Goal: Information Seeking & Learning: Learn about a topic

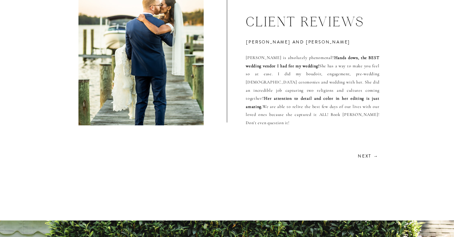
scroll to position [1760, 0]
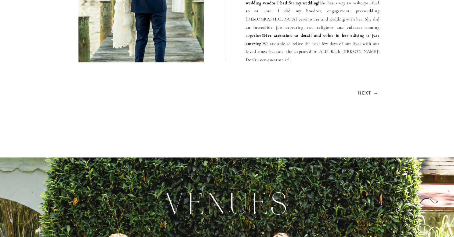
click at [366, 93] on h2 "Next →" at bounding box center [368, 93] width 22 height 6
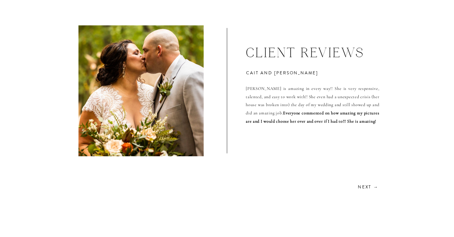
scroll to position [1771, 0]
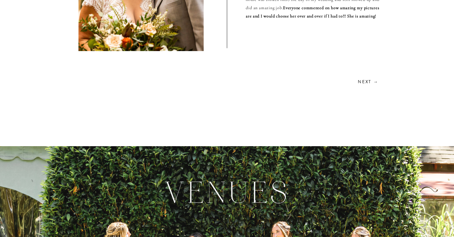
click at [368, 81] on h2 "Next →" at bounding box center [368, 81] width 22 height 6
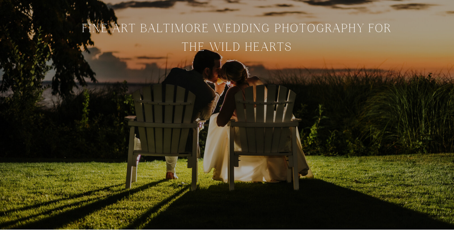
scroll to position [0, 0]
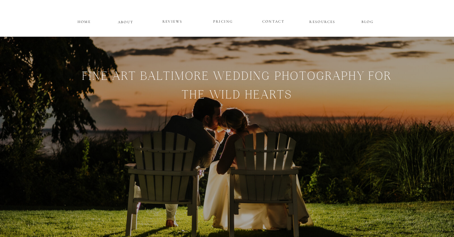
click at [122, 23] on p "ABOUT" at bounding box center [126, 21] width 16 height 5
click at [315, 21] on p "RESOURCES" at bounding box center [323, 20] width 28 height 5
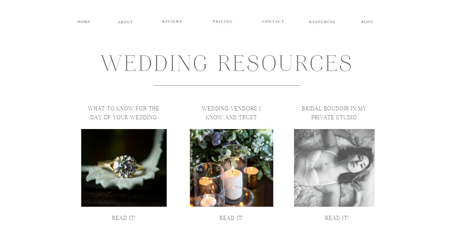
click at [126, 161] on div at bounding box center [124, 168] width 86 height 78
